Goal: Task Accomplishment & Management: Manage account settings

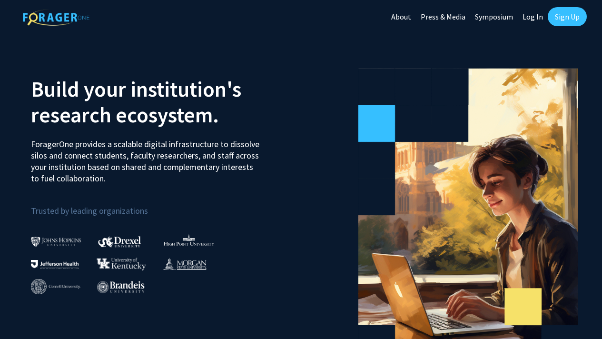
click at [535, 13] on link "Log In" at bounding box center [533, 16] width 30 height 33
select select
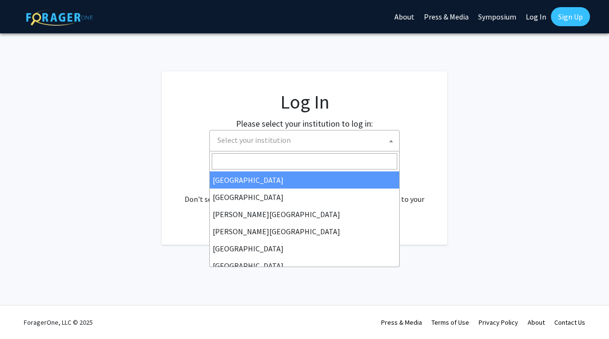
click at [259, 144] on span "Select your institution" at bounding box center [254, 140] width 73 height 10
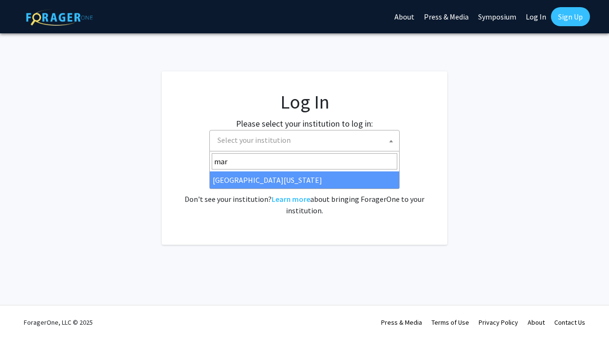
type input "[PERSON_NAME]"
select select "31"
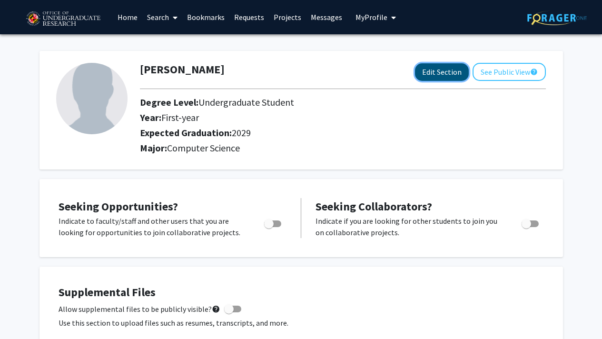
click at [442, 71] on button "Edit Section" at bounding box center [442, 72] width 54 height 18
select select "first-year"
select select "2029"
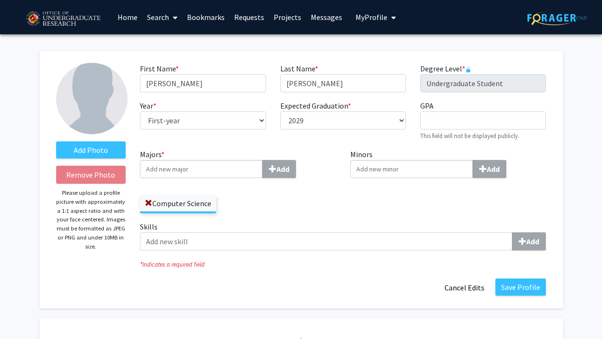
click at [81, 91] on img at bounding box center [91, 98] width 71 height 71
click at [84, 146] on label "Add Photo" at bounding box center [91, 149] width 70 height 17
click at [0, 0] on input "Add Photo" at bounding box center [0, 0] width 0 height 0
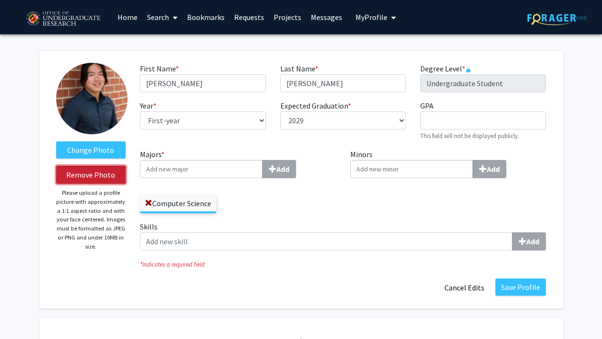
click at [90, 176] on button "Remove Photo" at bounding box center [91, 175] width 70 height 18
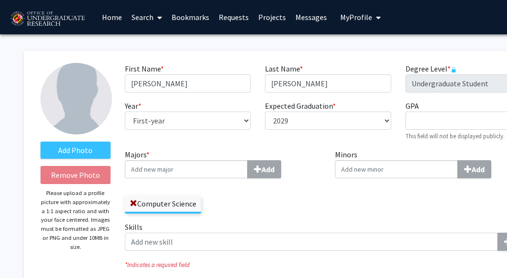
click at [55, 142] on label "Add Photo" at bounding box center [75, 149] width 70 height 17
click at [0, 0] on input "Add Photo" at bounding box center [0, 0] width 0 height 0
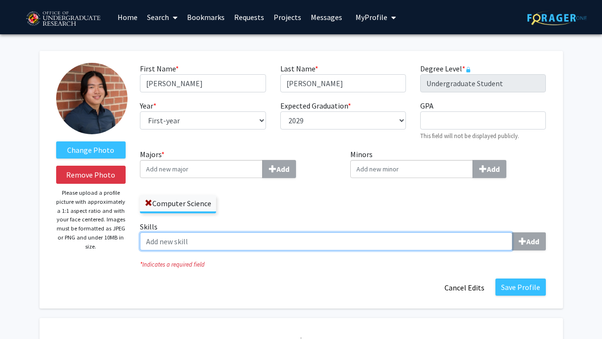
click at [230, 248] on input "Skills Add" at bounding box center [326, 241] width 373 height 18
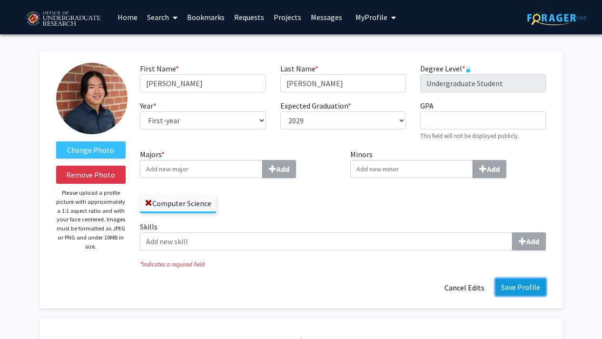
click at [525, 293] on button "Save Profile" at bounding box center [521, 287] width 50 height 17
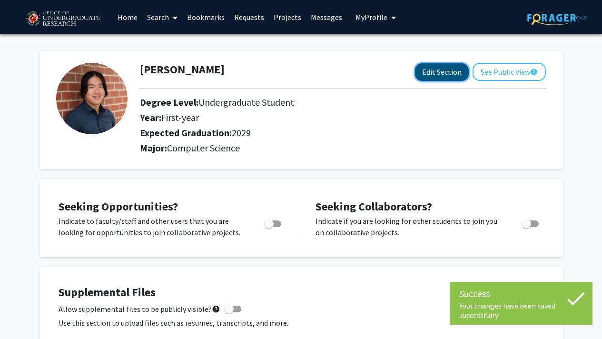
click at [445, 67] on button "Edit Section" at bounding box center [442, 72] width 54 height 18
select select "first-year"
select select "2029"
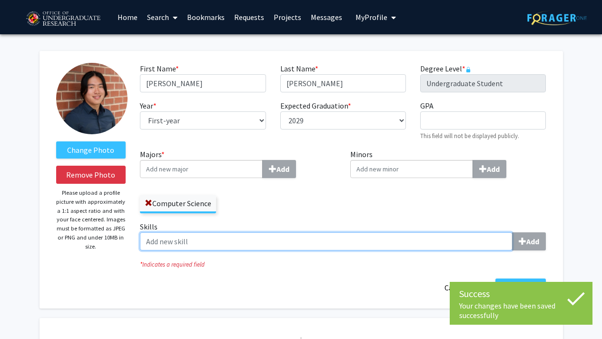
click at [197, 238] on input "Skills Add" at bounding box center [326, 241] width 373 height 18
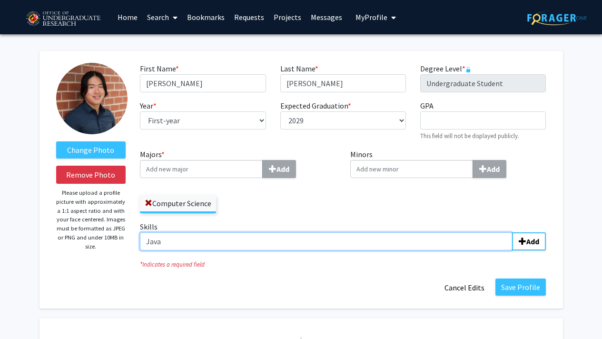
type input "Java"
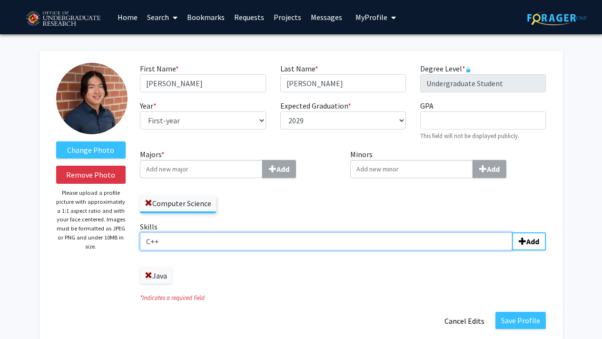
type input "C++"
click at [203, 239] on input "Skills Add" at bounding box center [326, 241] width 373 height 18
type input "HTML"
type input "Chinese"
type input "Japanese"
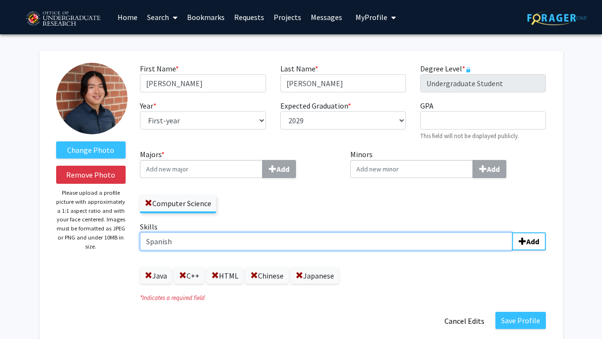
type input "Spanish"
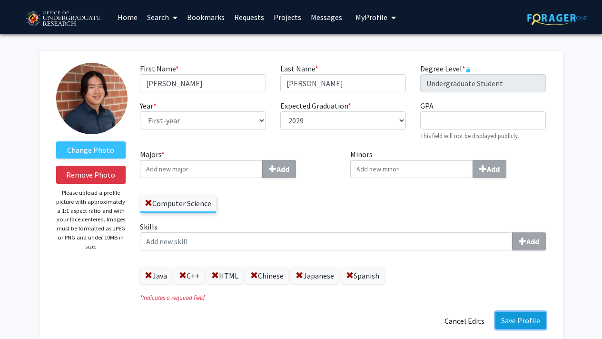
click at [526, 321] on button "Save Profile" at bounding box center [521, 320] width 50 height 17
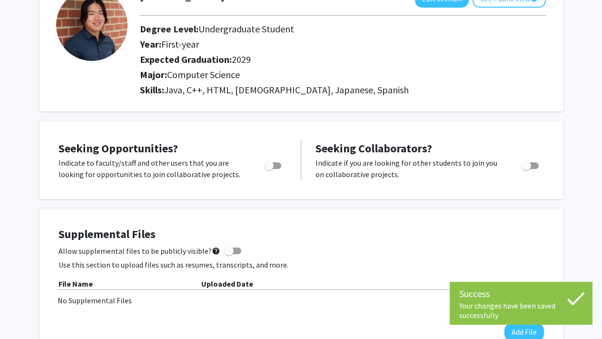
scroll to position [77, 0]
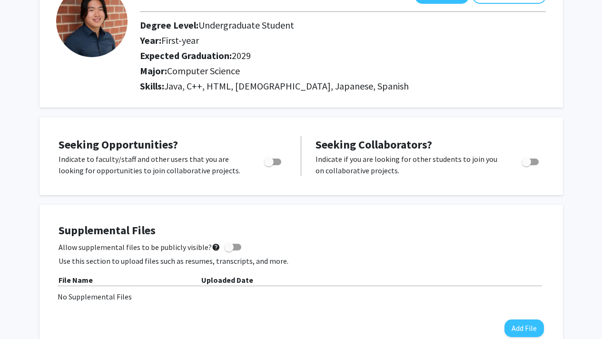
click at [274, 159] on span "Toggle" at bounding box center [272, 162] width 17 height 7
click at [269, 165] on input "Are you actively seeking opportunities?" at bounding box center [269, 165] width 0 height 0
checkbox input "true"
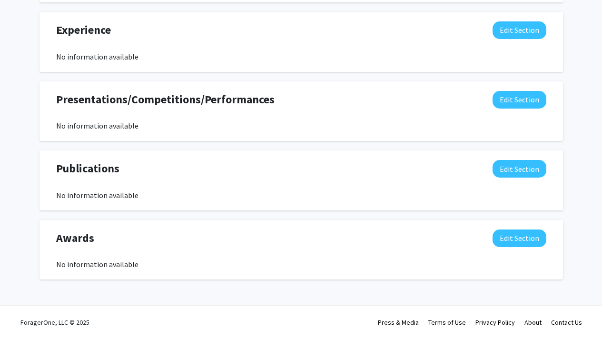
scroll to position [569, 0]
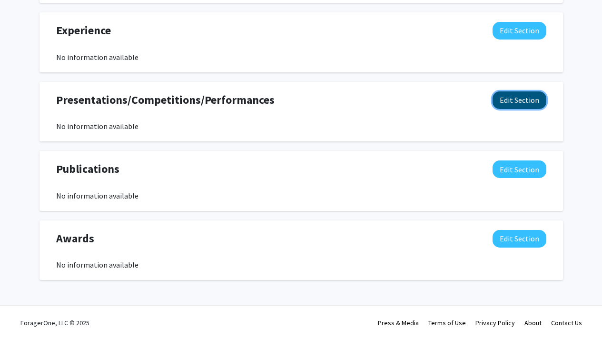
click at [508, 100] on button "Edit Section" at bounding box center [520, 100] width 54 height 18
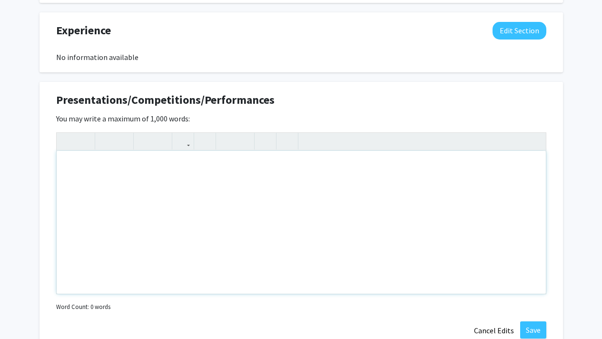
click at [222, 165] on div "Note to users with screen readers: Please deactivate our accessibility plugin f…" at bounding box center [301, 222] width 489 height 143
click at [96, 173] on div "USACO Silver AMC 10: 188.5 AMC 12:" at bounding box center [301, 222] width 489 height 143
click at [105, 204] on p "AMC 12:" at bounding box center [301, 204] width 470 height 11
type textarea "<p>USACO Silver</p><p>AMC 10: 118.5</p><p>AMC 12: 73.5</p><p>AIME: 5</p>"
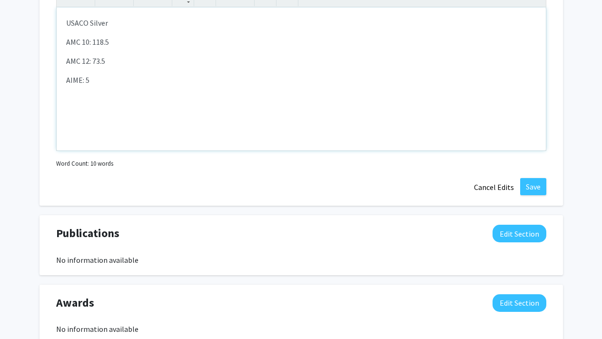
scroll to position [714, 0]
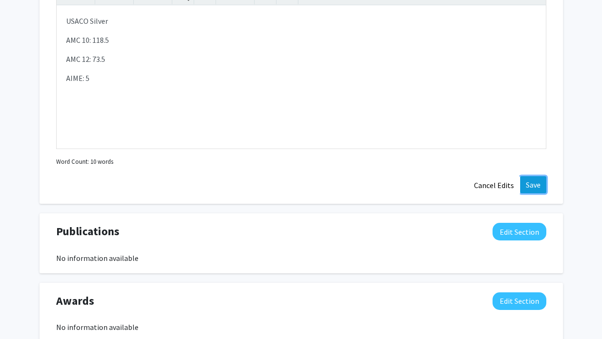
click at [532, 182] on button "Save" at bounding box center [533, 184] width 26 height 17
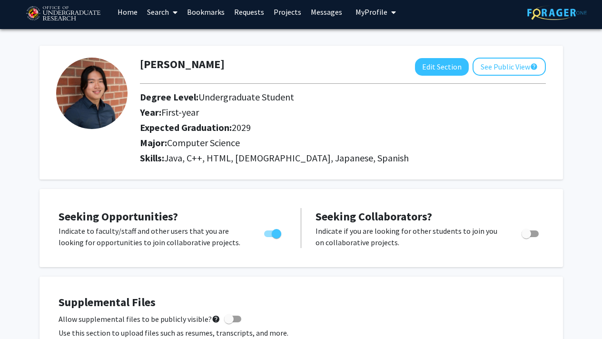
scroll to position [0, 0]
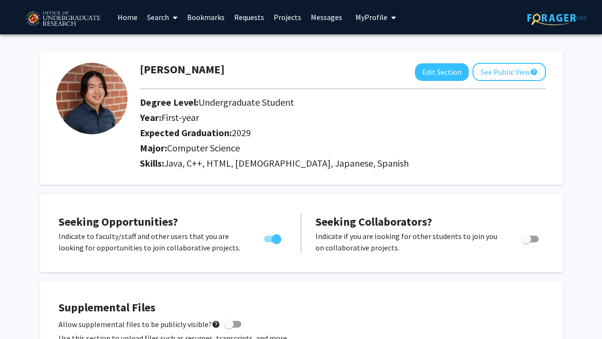
click at [169, 17] on link "Search" at bounding box center [162, 16] width 40 height 33
click at [300, 70] on div "Zack Zhang Edit Section See Public View help" at bounding box center [343, 72] width 420 height 18
click at [130, 13] on link "Home" at bounding box center [128, 16] width 30 height 33
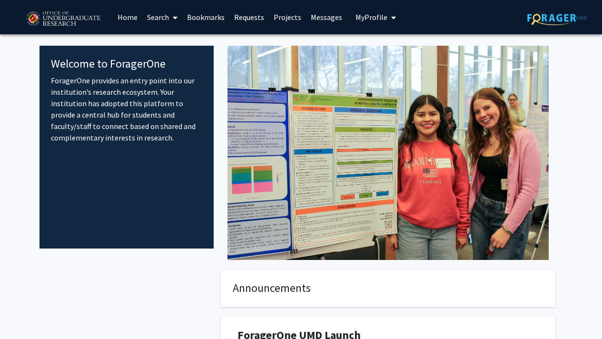
click at [158, 12] on link "Search" at bounding box center [162, 16] width 40 height 33
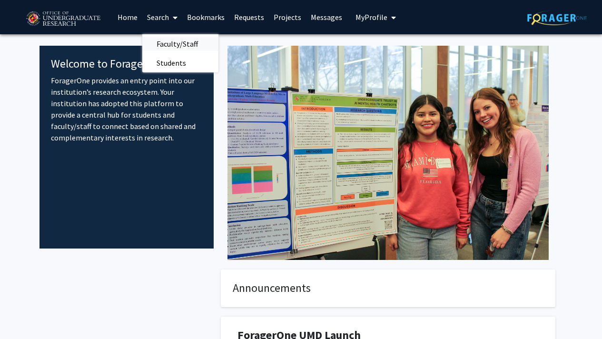
click at [179, 47] on span "Faculty/Staff" at bounding box center [177, 43] width 70 height 19
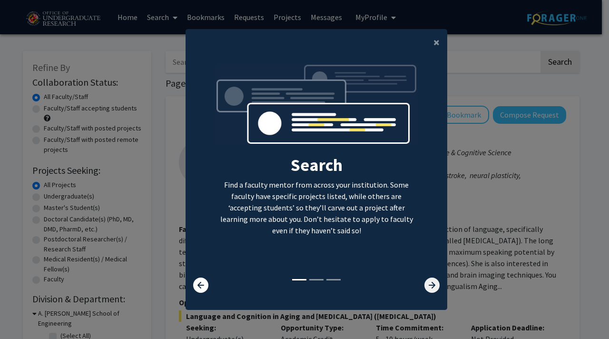
click at [428, 286] on icon at bounding box center [432, 285] width 15 height 15
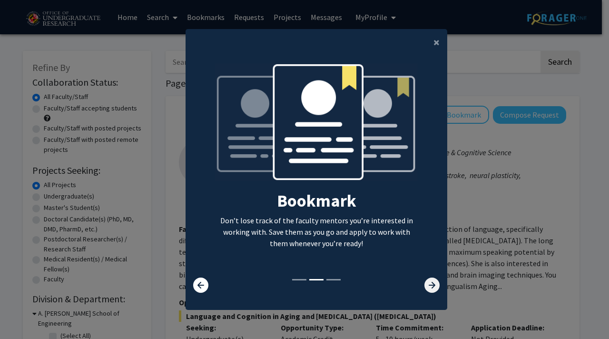
click at [428, 286] on icon at bounding box center [432, 285] width 15 height 15
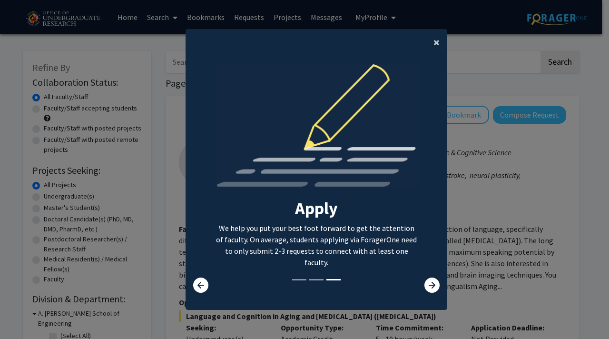
click at [434, 43] on span "×" at bounding box center [437, 42] width 6 height 15
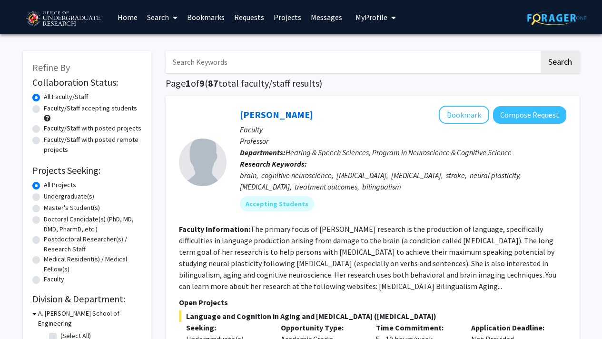
click at [44, 108] on label "Faculty/Staff accepting students" at bounding box center [90, 108] width 93 height 10
click at [44, 108] on input "Faculty/Staff accepting students" at bounding box center [47, 106] width 6 height 6
radio input "true"
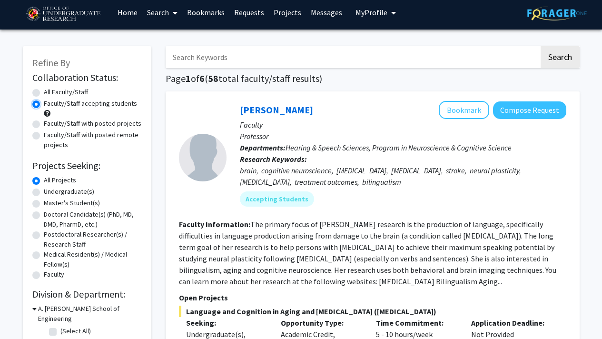
scroll to position [6, 0]
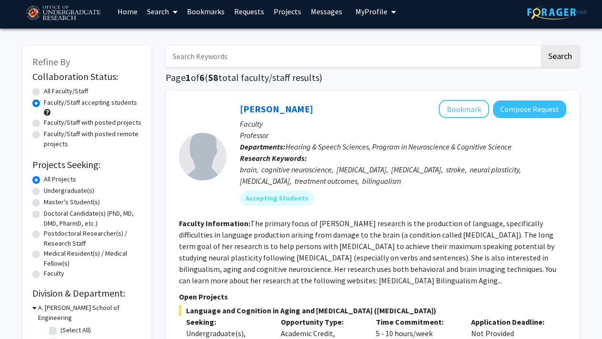
click at [44, 190] on label "Undergraduate(s)" at bounding box center [69, 191] width 50 height 10
click at [44, 190] on input "Undergraduate(s)" at bounding box center [47, 189] width 6 height 6
radio input "true"
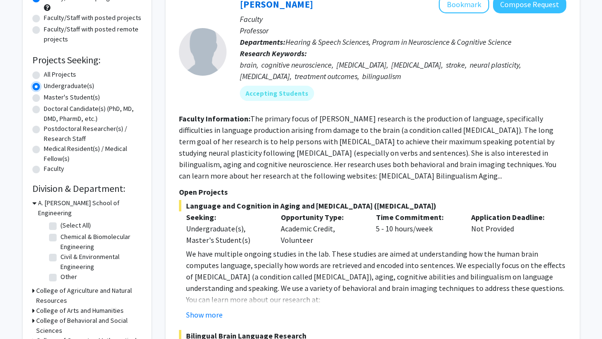
scroll to position [114, 0]
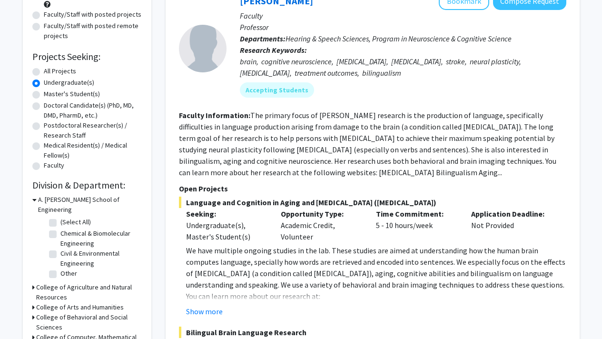
click at [220, 152] on fg-read-more "The primary focus of Dr. Faroqi-Shah's research is the production of language, …" at bounding box center [368, 143] width 378 height 67
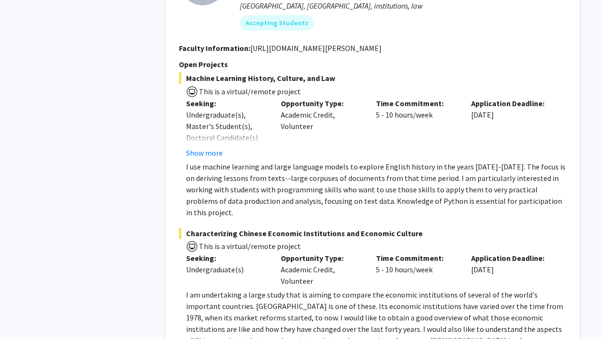
scroll to position [1382, 0]
click at [208, 148] on button "Show more" at bounding box center [204, 152] width 37 height 11
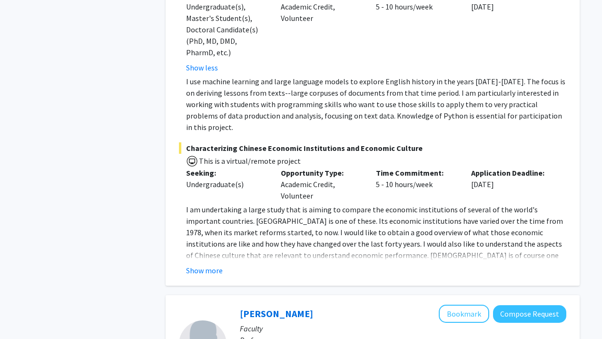
scroll to position [1490, 0]
click at [209, 264] on button "Show more" at bounding box center [204, 269] width 37 height 11
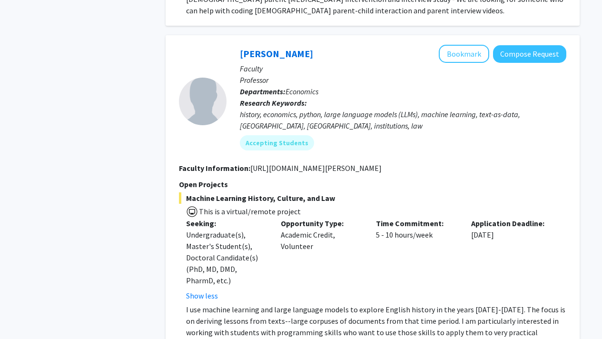
scroll to position [1261, 0]
click at [474, 56] on button "Bookmark" at bounding box center [464, 54] width 50 height 18
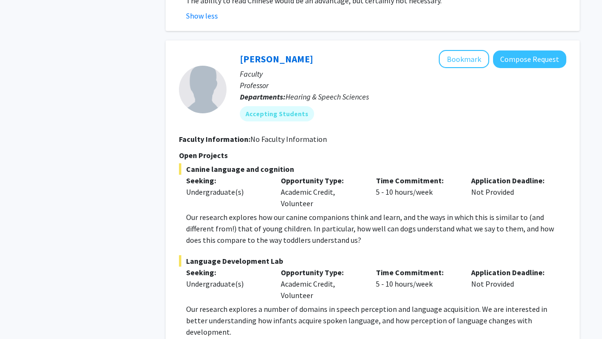
scroll to position [1858, 0]
click at [474, 50] on button "Bookmark" at bounding box center [464, 59] width 50 height 18
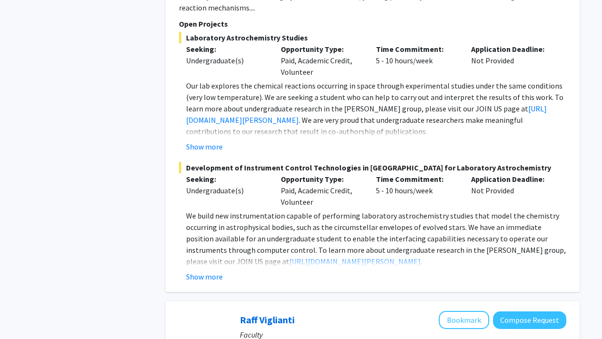
scroll to position [2786, 0]
click at [201, 270] on button "Show more" at bounding box center [204, 275] width 37 height 11
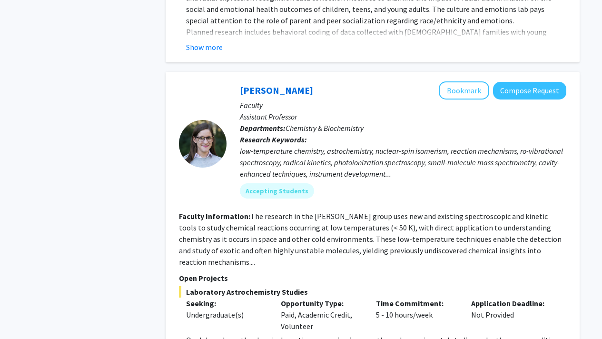
scroll to position [2531, 0]
click at [472, 82] on button "Bookmark" at bounding box center [464, 91] width 50 height 18
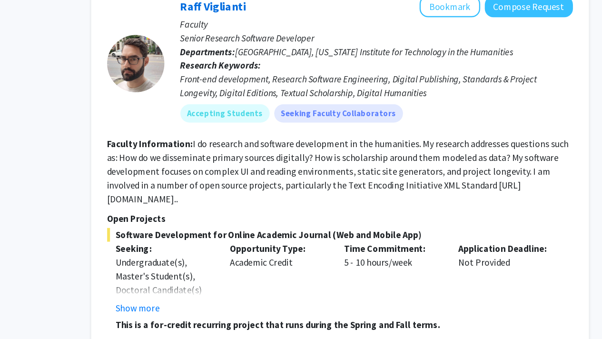
scroll to position [3271, 0]
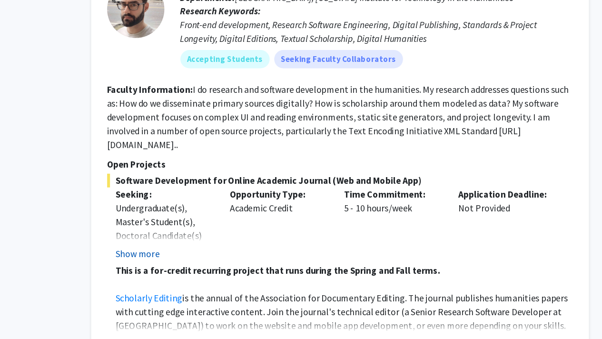
click at [213, 262] on button "Show more" at bounding box center [204, 267] width 37 height 11
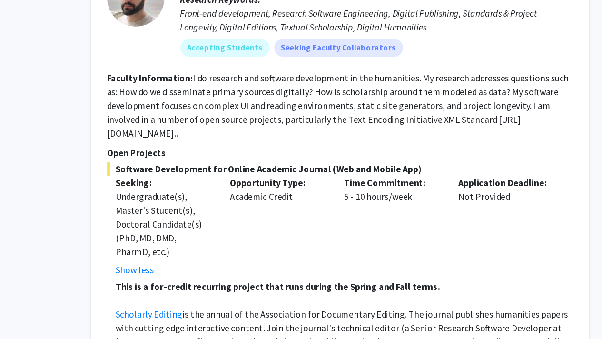
scroll to position [3337, 0]
click at [209, 294] on button "Show more" at bounding box center [204, 299] width 37 height 11
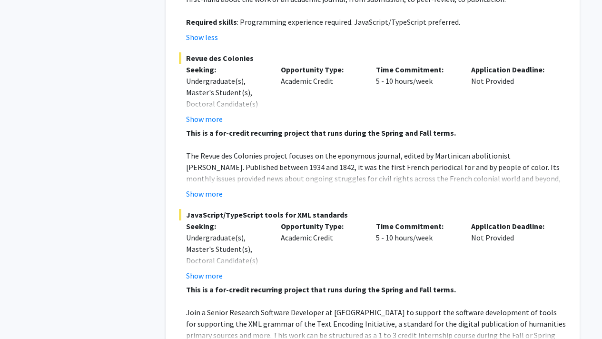
scroll to position [3659, 0]
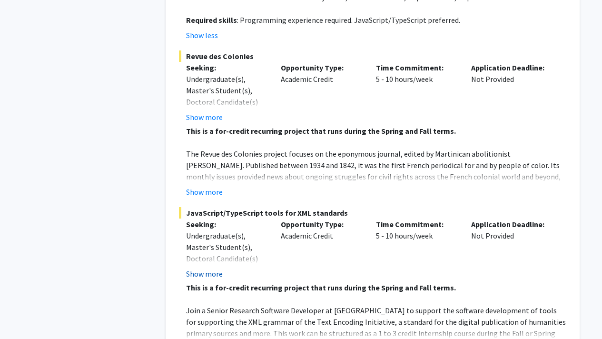
click at [205, 268] on button "Show more" at bounding box center [204, 273] width 37 height 11
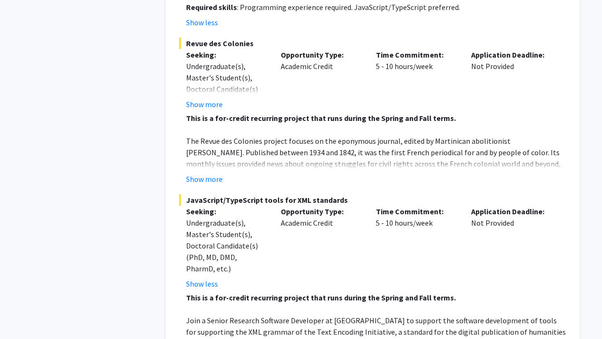
scroll to position [3673, 0]
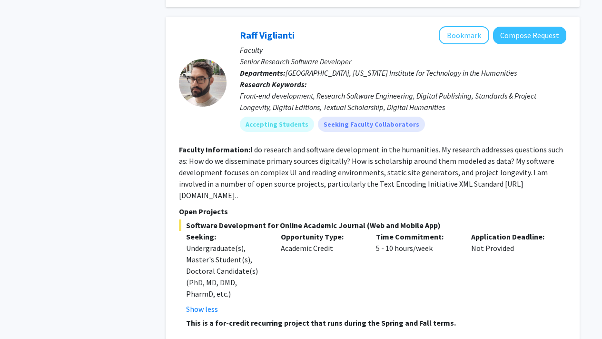
scroll to position [3218, 0]
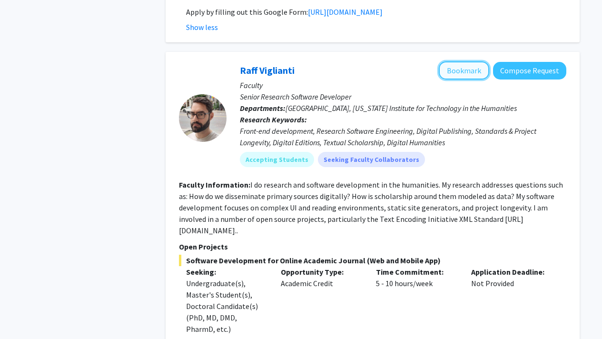
click at [468, 61] on button "Bookmark" at bounding box center [464, 70] width 50 height 18
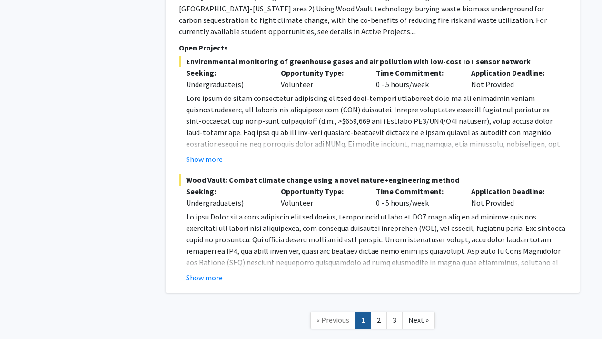
scroll to position [5030, 0]
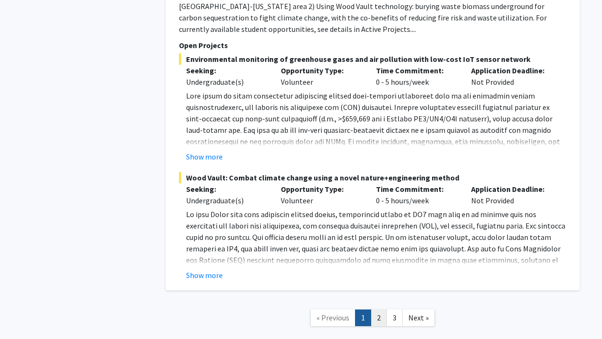
click at [377, 309] on link "2" at bounding box center [379, 317] width 16 height 17
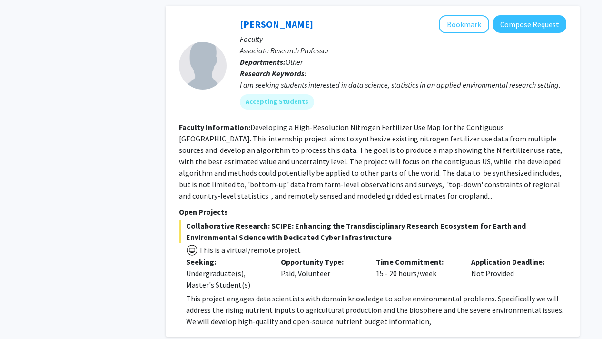
scroll to position [508, 0]
click at [457, 21] on button "Bookmark" at bounding box center [464, 24] width 50 height 18
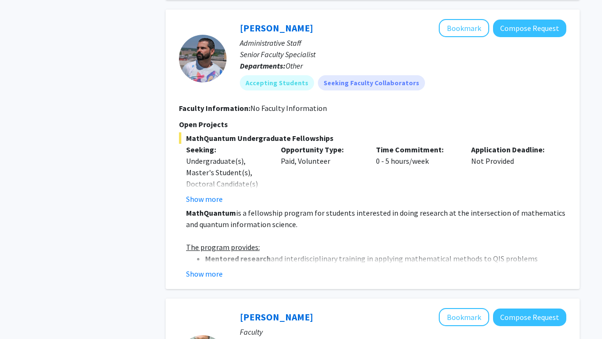
scroll to position [1564, 0]
click at [210, 268] on button "Show more" at bounding box center [204, 273] width 37 height 11
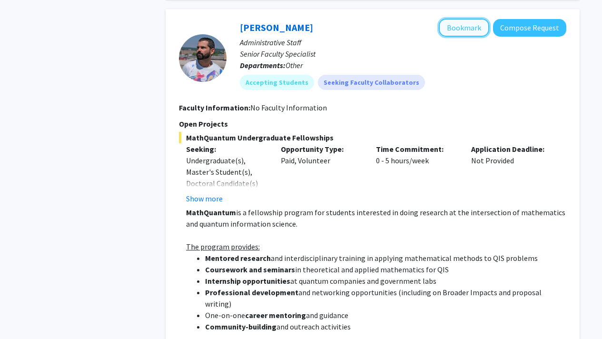
click at [470, 19] on button "Bookmark" at bounding box center [464, 28] width 50 height 18
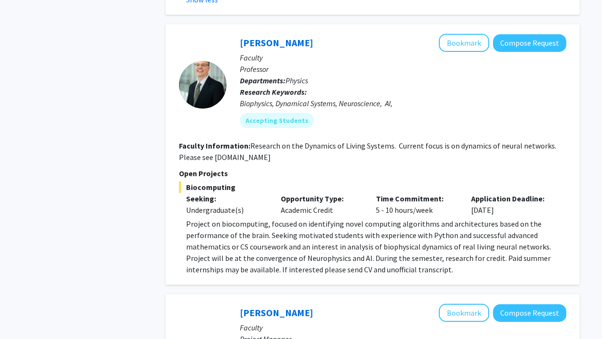
scroll to position [2225, 0]
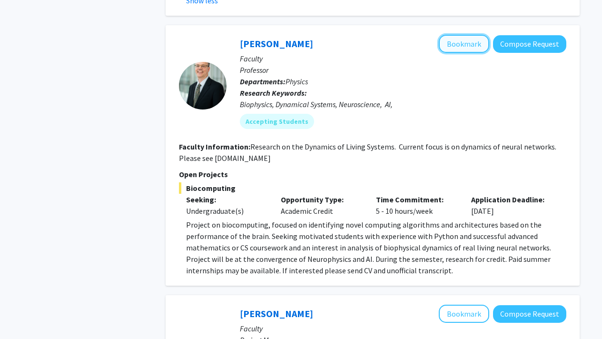
click at [478, 35] on button "Bookmark" at bounding box center [464, 44] width 50 height 18
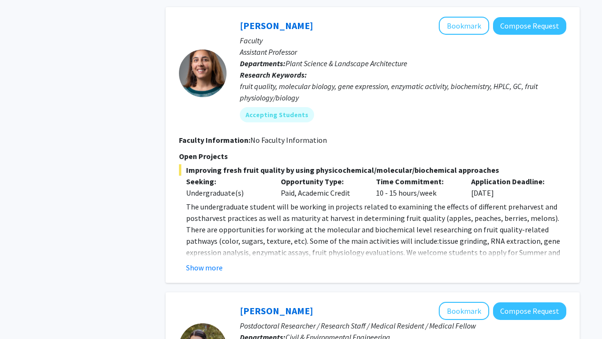
scroll to position [3204, 0]
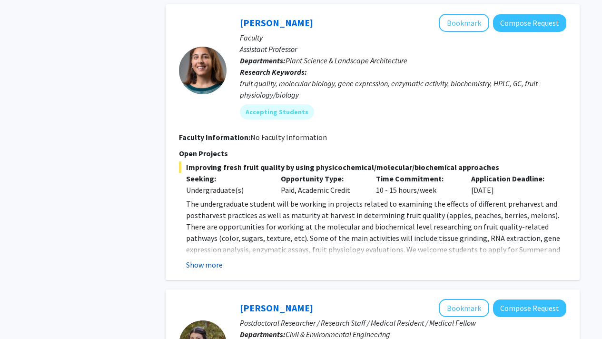
click at [212, 259] on button "Show more" at bounding box center [204, 264] width 37 height 11
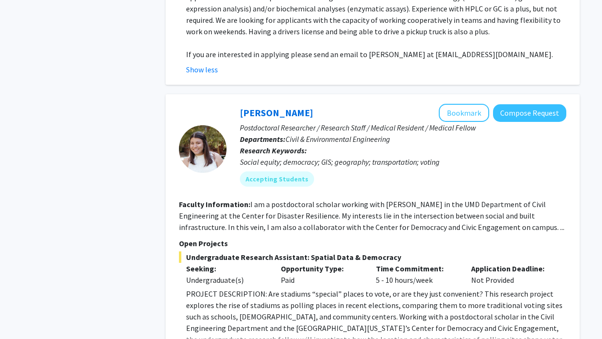
scroll to position [3604, 0]
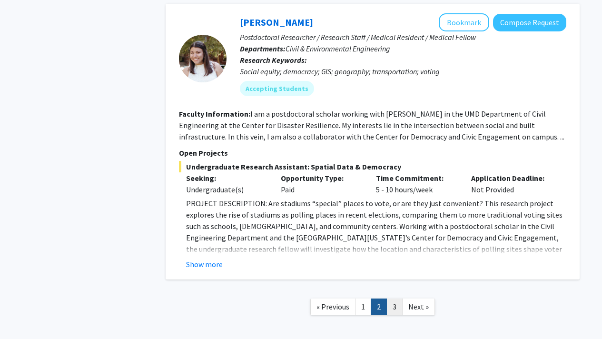
click at [393, 299] on link "3" at bounding box center [395, 307] width 16 height 17
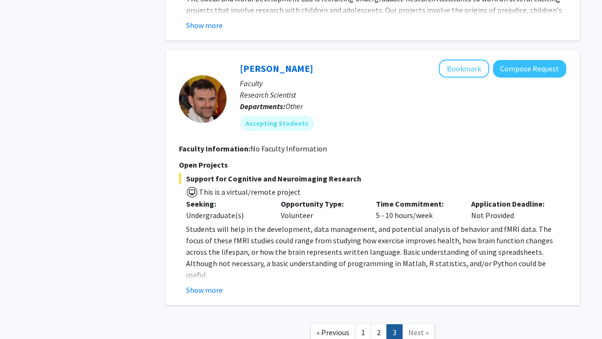
scroll to position [642, 0]
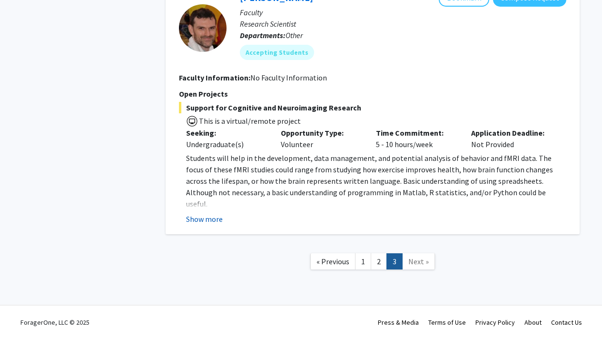
click at [200, 220] on button "Show more" at bounding box center [204, 218] width 37 height 11
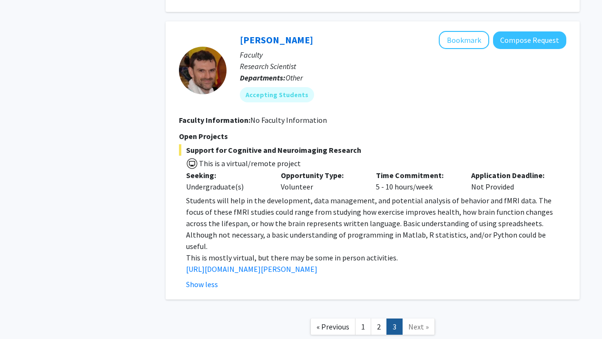
scroll to position [596, 0]
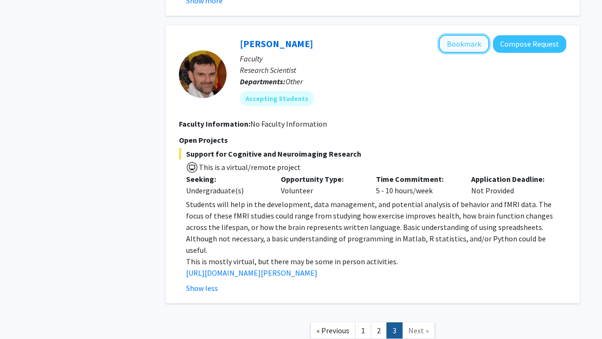
click at [470, 36] on button "Bookmark" at bounding box center [464, 44] width 50 height 18
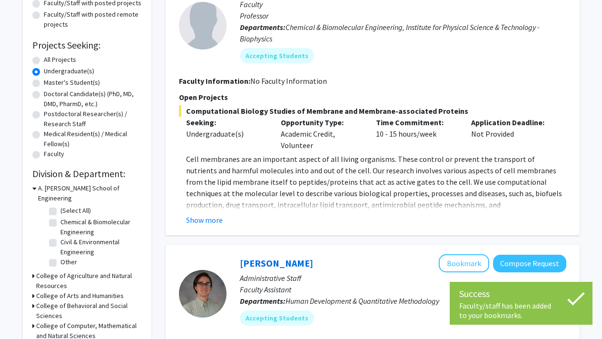
scroll to position [0, 0]
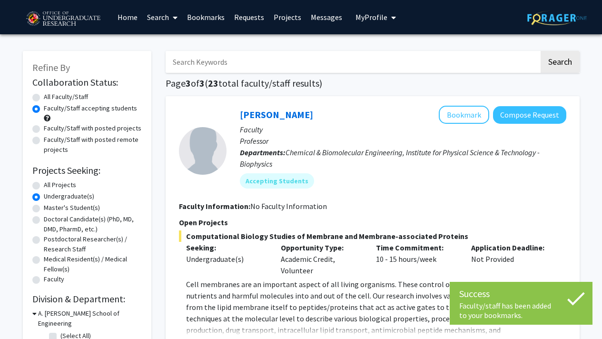
click at [211, 14] on link "Bookmarks" at bounding box center [205, 16] width 47 height 33
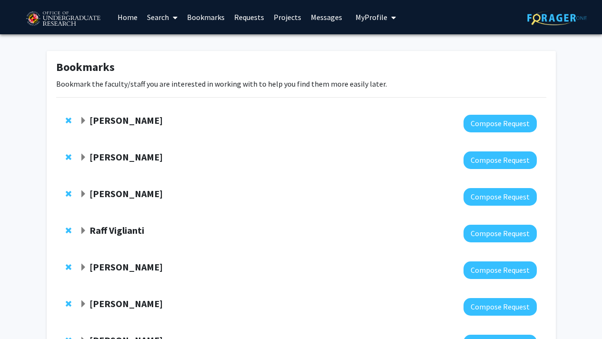
click at [84, 120] on span "Expand Peter Murrell Bookmark" at bounding box center [84, 121] width 8 height 8
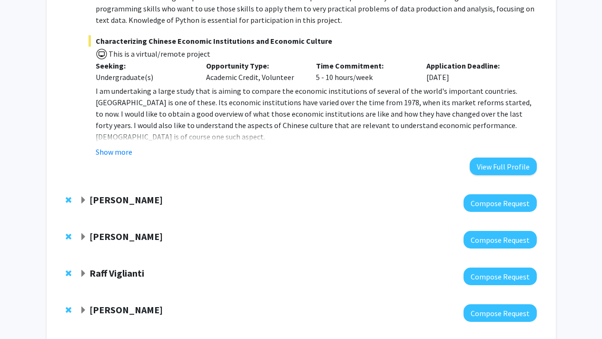
scroll to position [291, 0]
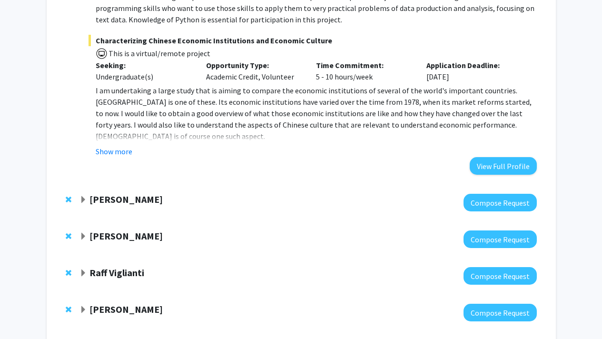
click at [83, 203] on span "Expand Rochelle Newman Bookmark" at bounding box center [84, 200] width 8 height 8
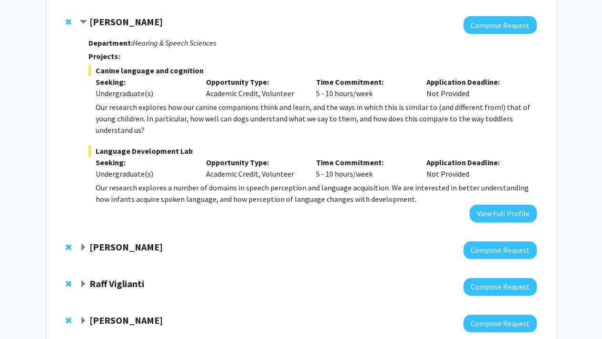
scroll to position [469, 0]
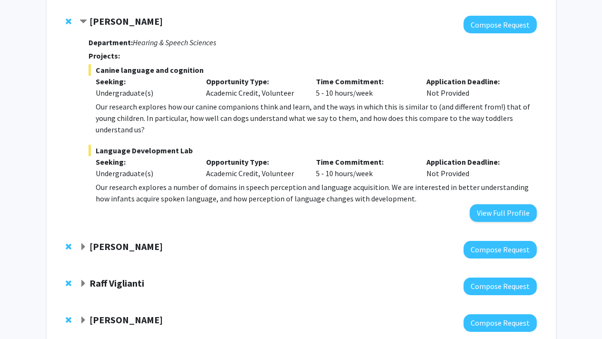
click at [80, 246] on span "Expand Leah Dodson Bookmark" at bounding box center [84, 247] width 8 height 8
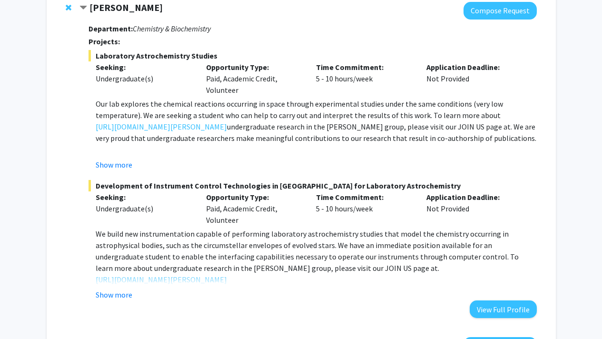
scroll to position [804, 0]
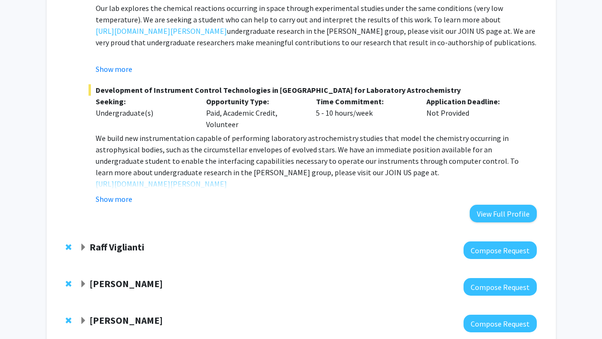
click at [80, 248] on span "Expand Raff Viglianti Bookmark" at bounding box center [84, 248] width 8 height 8
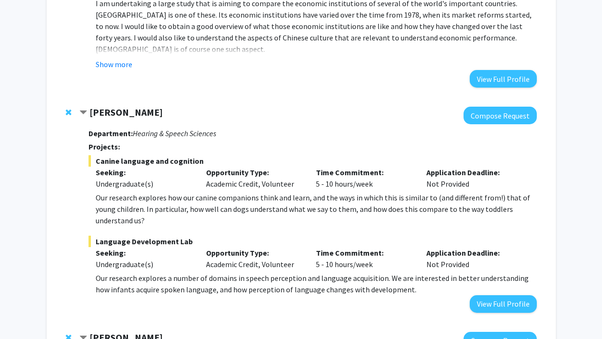
scroll to position [0, 0]
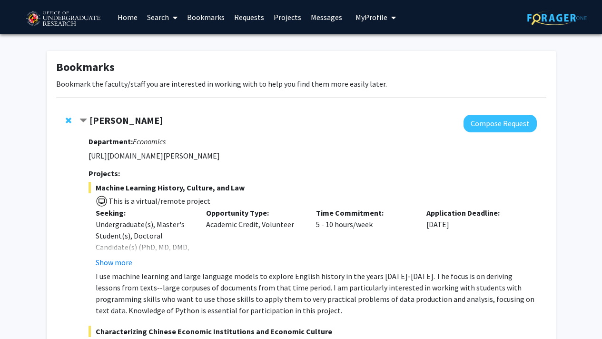
click at [125, 20] on link "Home" at bounding box center [128, 16] width 30 height 33
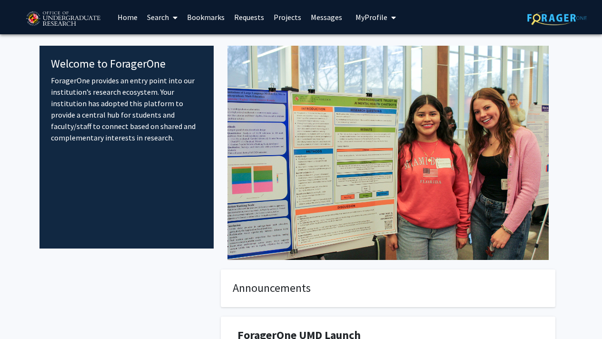
click at [167, 19] on link "Search" at bounding box center [162, 16] width 40 height 33
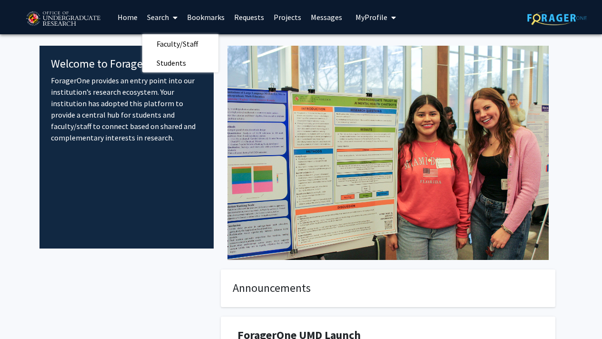
click at [167, 19] on link "Search" at bounding box center [162, 16] width 40 height 33
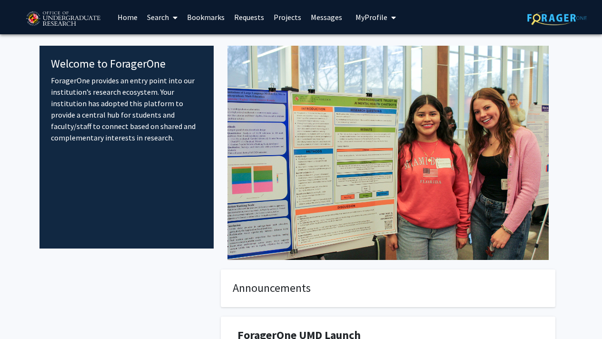
click at [167, 19] on link "Search" at bounding box center [162, 16] width 40 height 33
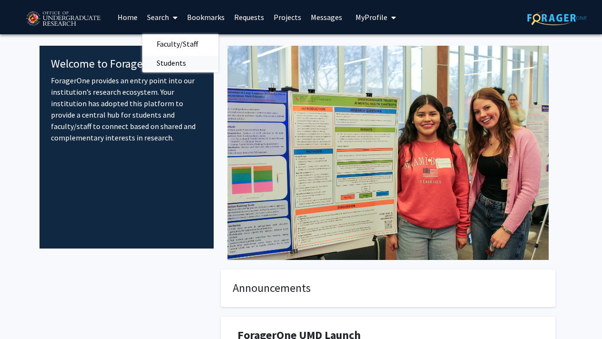
click at [172, 67] on span "Students" at bounding box center [171, 62] width 58 height 19
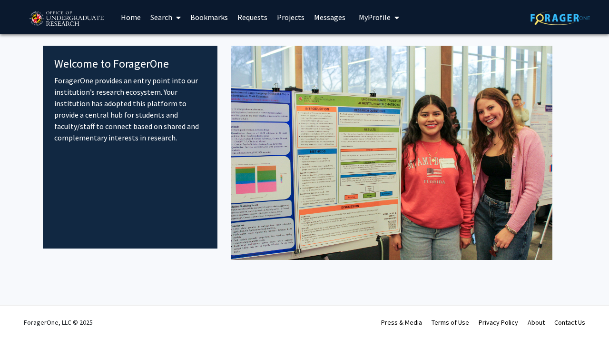
click at [123, 22] on link "Home" at bounding box center [131, 16] width 30 height 33
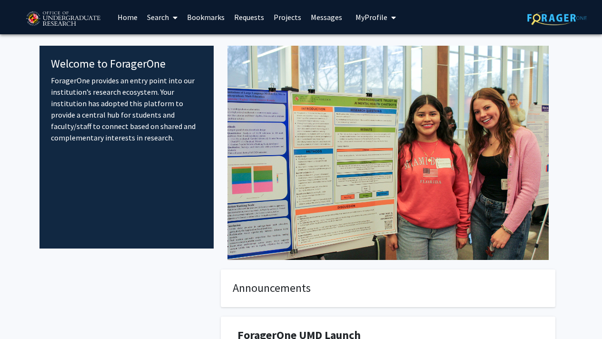
click at [162, 15] on link "Search" at bounding box center [162, 16] width 40 height 33
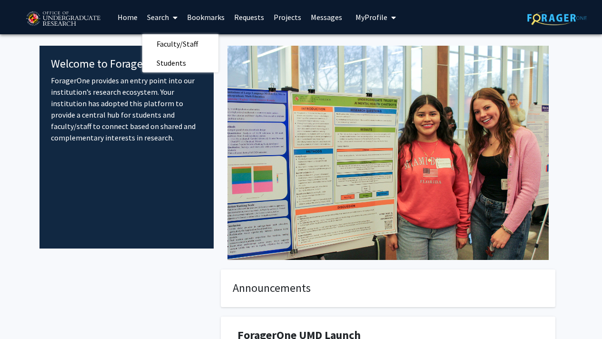
click at [162, 15] on link "Search" at bounding box center [162, 16] width 40 height 33
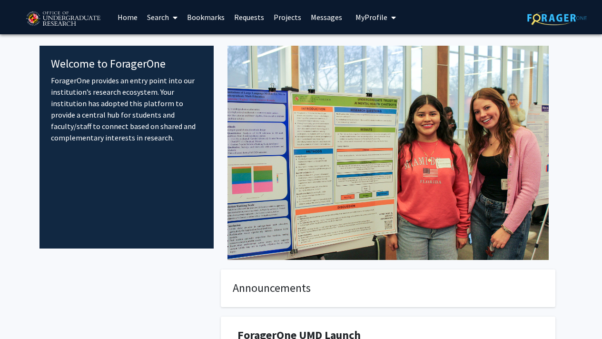
click at [377, 17] on span "My Profile" at bounding box center [372, 17] width 32 height 10
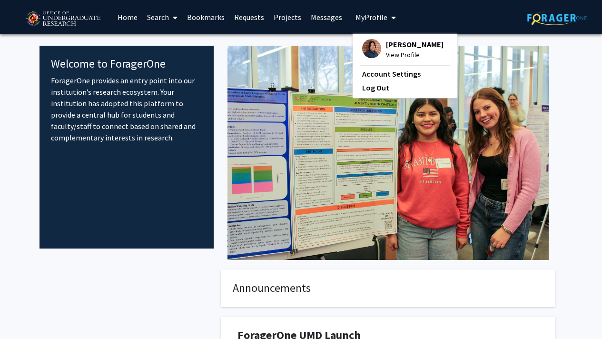
click at [392, 53] on span "View Profile" at bounding box center [415, 55] width 58 height 10
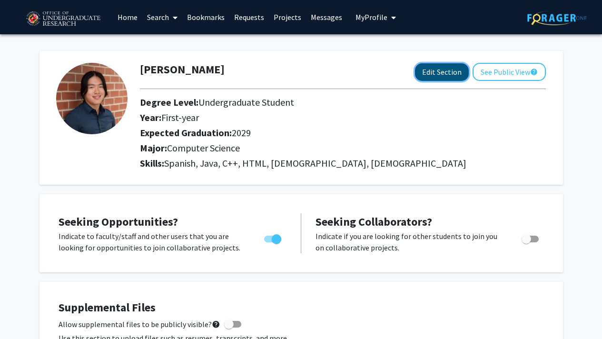
click at [430, 68] on button "Edit Section" at bounding box center [442, 72] width 54 height 18
select select "first-year"
select select "2029"
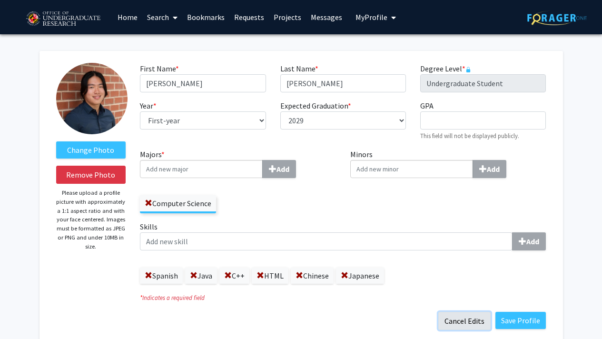
click at [458, 317] on button "Cancel Edits" at bounding box center [464, 321] width 52 height 18
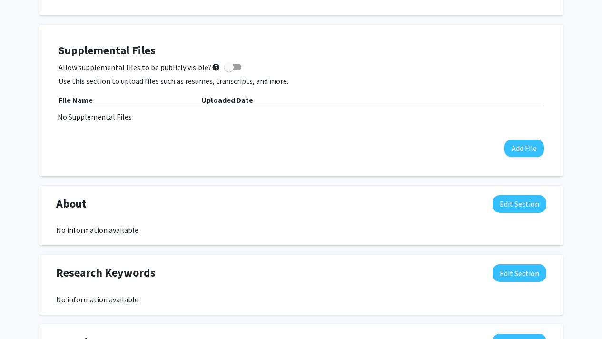
scroll to position [252, 0]
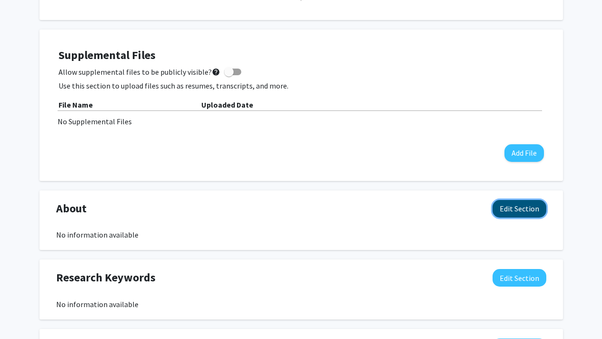
click at [529, 208] on button "Edit Section" at bounding box center [520, 209] width 54 height 18
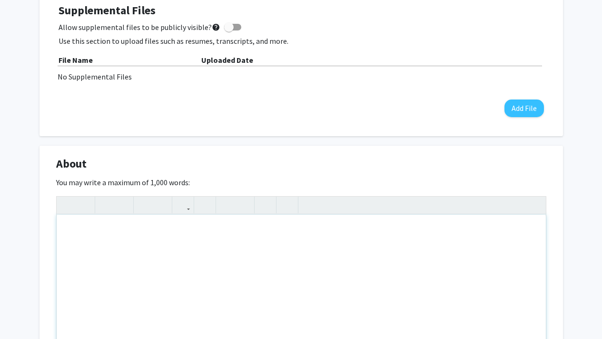
scroll to position [298, 0]
click at [255, 263] on div "Note to users with screen readers: Please deactivate our accessibility plugin f…" at bounding box center [301, 285] width 489 height 143
paste div "Note to users with screen readers: Please deactivate our accessibility plugin f…"
type textarea "<p>Versatile and diligent student at the University of Maryland. Aiming to appl…"
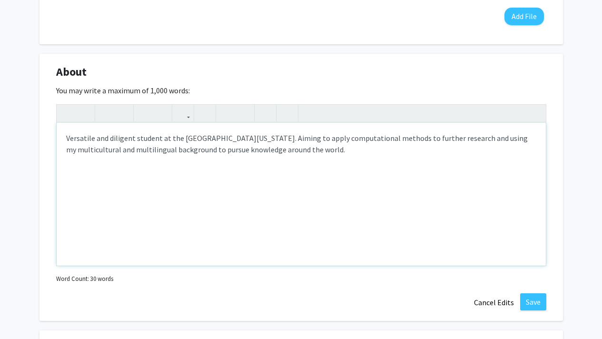
scroll to position [390, 0]
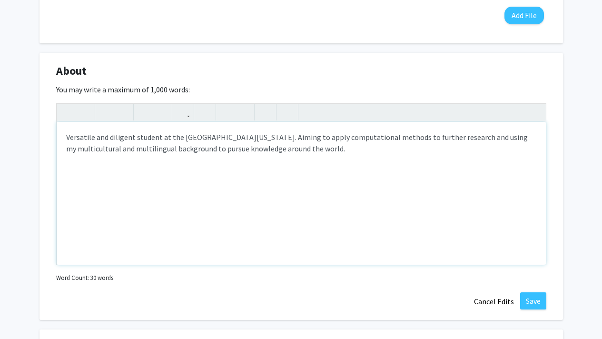
type textarea "<p>Versatile and diligent student at the University of Maryland. Aiming to appl…"
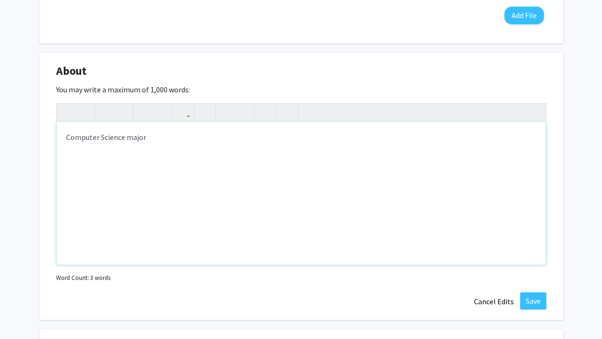
type textarea "<p>Computer Science major</p>"
